Goal: Task Accomplishment & Management: Manage account settings

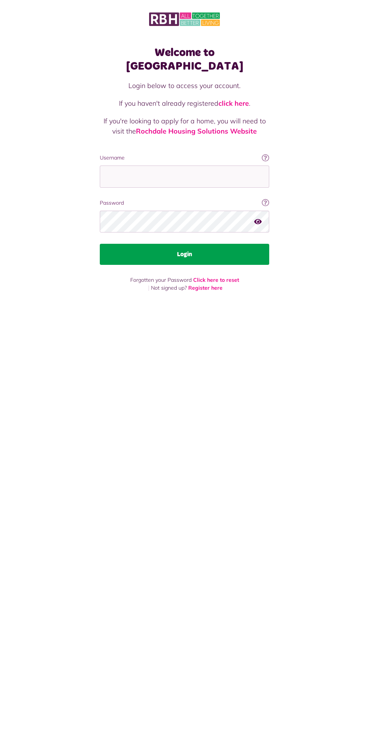
click at [218, 247] on button "Login" at bounding box center [184, 254] width 169 height 21
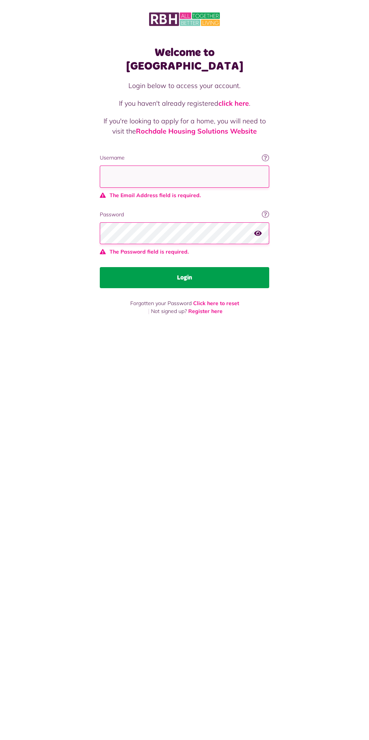
type input "**********"
click at [100, 267] on button "Login" at bounding box center [184, 277] width 169 height 21
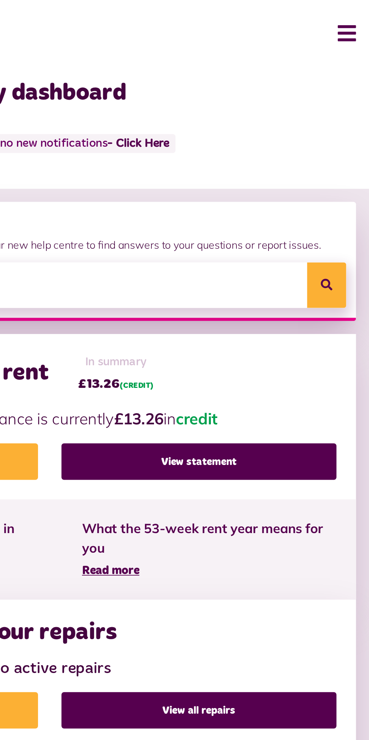
click at [358, 25] on button "Menu" at bounding box center [353, 19] width 16 height 23
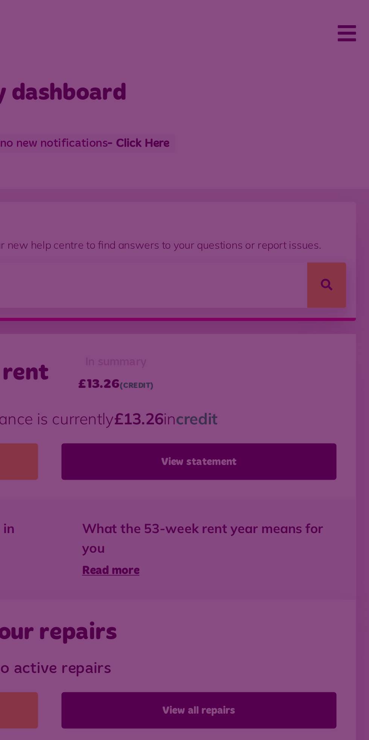
click at [360, 21] on span at bounding box center [184, 370] width 369 height 740
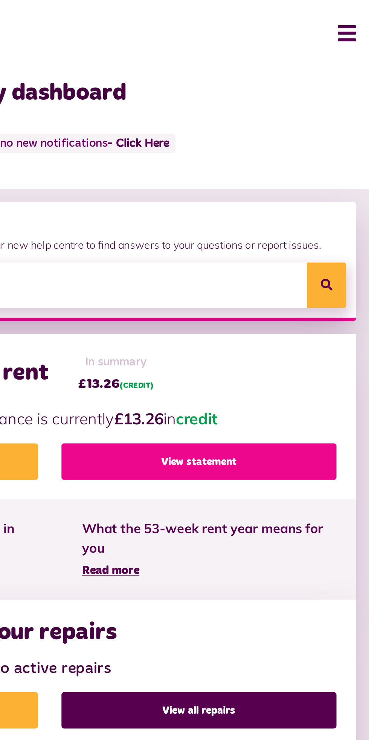
click at [295, 269] on link "View statement" at bounding box center [270, 266] width 159 height 21
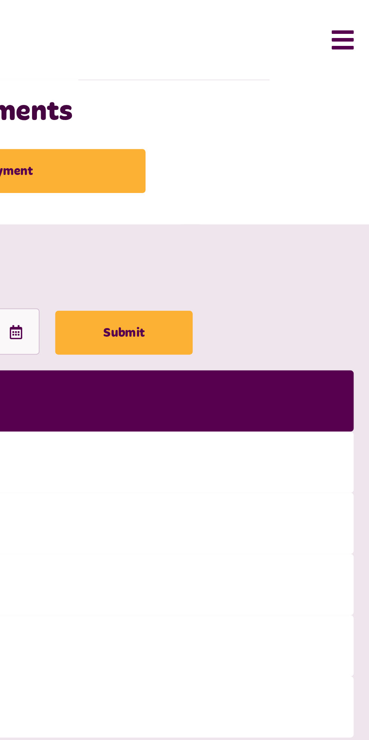
click at [357, 23] on button "Menu" at bounding box center [353, 19] width 16 height 23
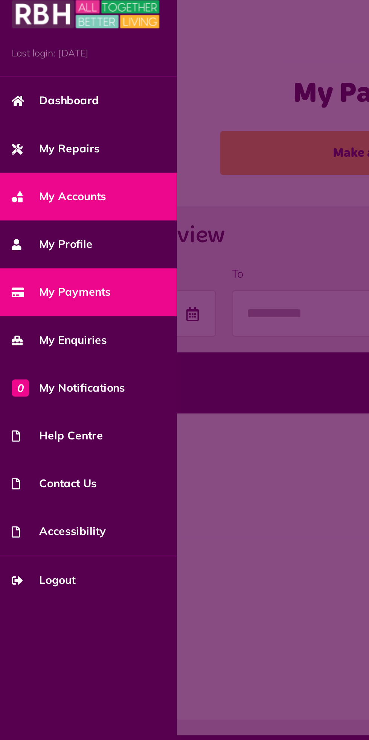
click at [44, 105] on span "My Accounts" at bounding box center [30, 103] width 45 height 8
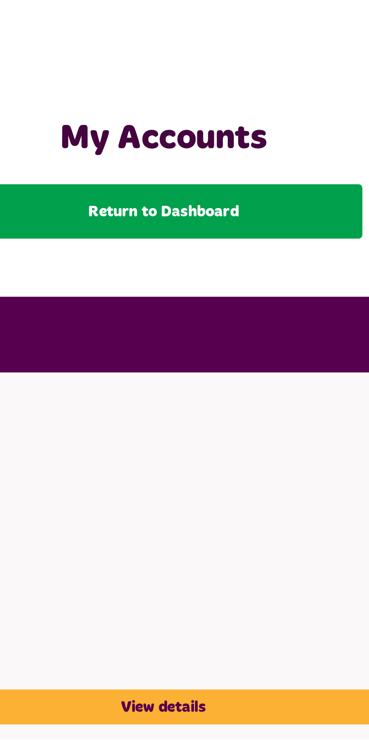
click at [195, 82] on link "Return to Dashboard" at bounding box center [184, 81] width 154 height 21
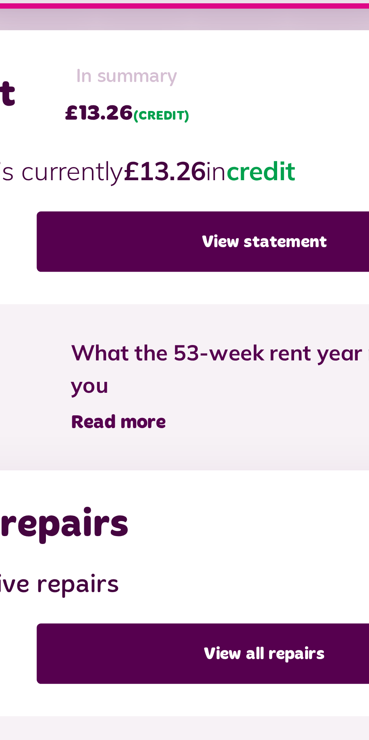
click at [222, 331] on span "Read more" at bounding box center [219, 329] width 33 height 7
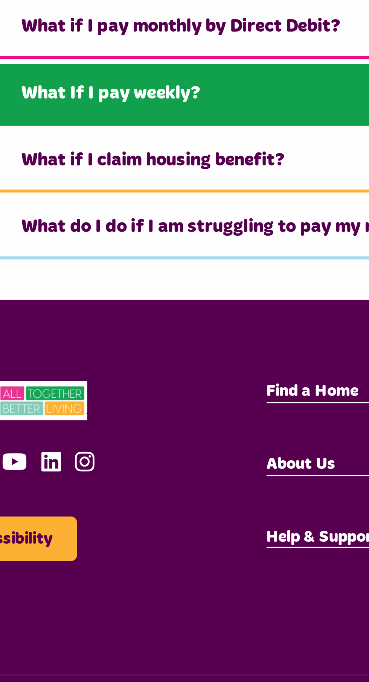
click at [87, 349] on link "What If I pay weekly?" at bounding box center [184, 346] width 323 height 23
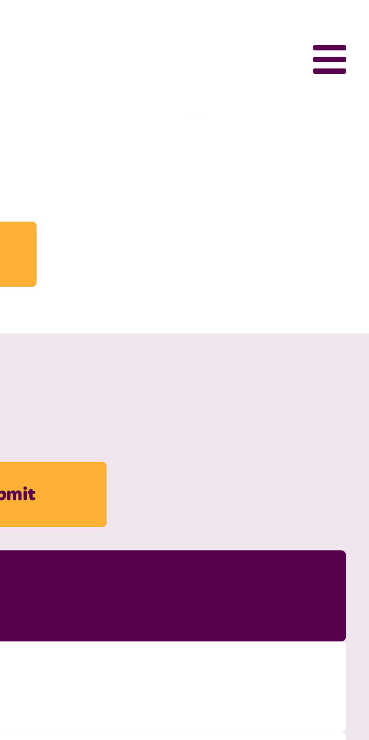
click at [354, 24] on button "Menu" at bounding box center [353, 19] width 16 height 23
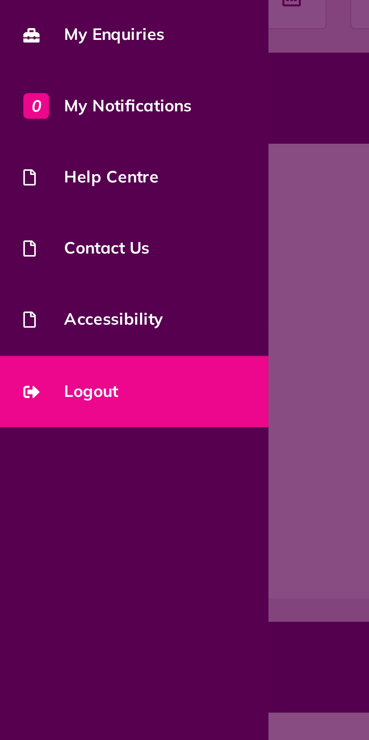
click at [51, 297] on link "Logout" at bounding box center [43, 286] width 86 height 23
